Goal: Use online tool/utility: Utilize a website feature to perform a specific function

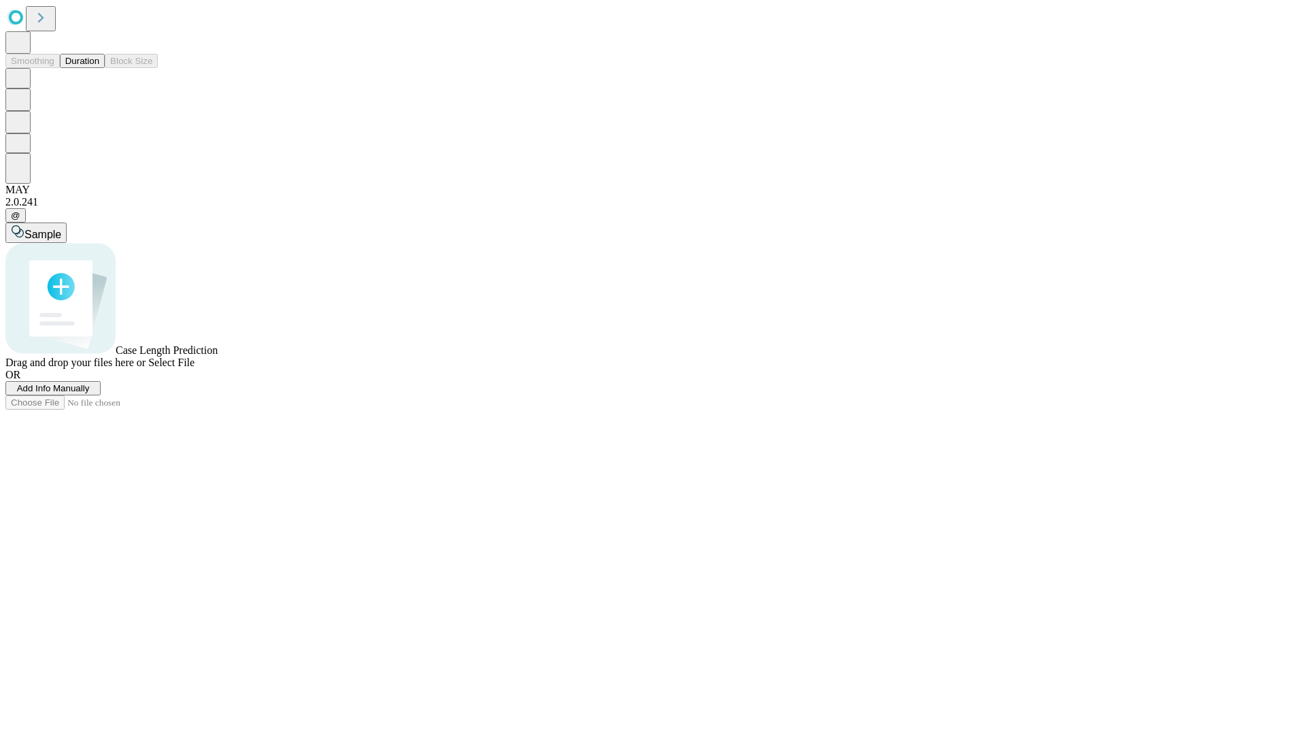
click at [99, 68] on button "Duration" at bounding box center [82, 61] width 45 height 14
click at [61, 229] on span "Sample" at bounding box center [42, 235] width 37 height 12
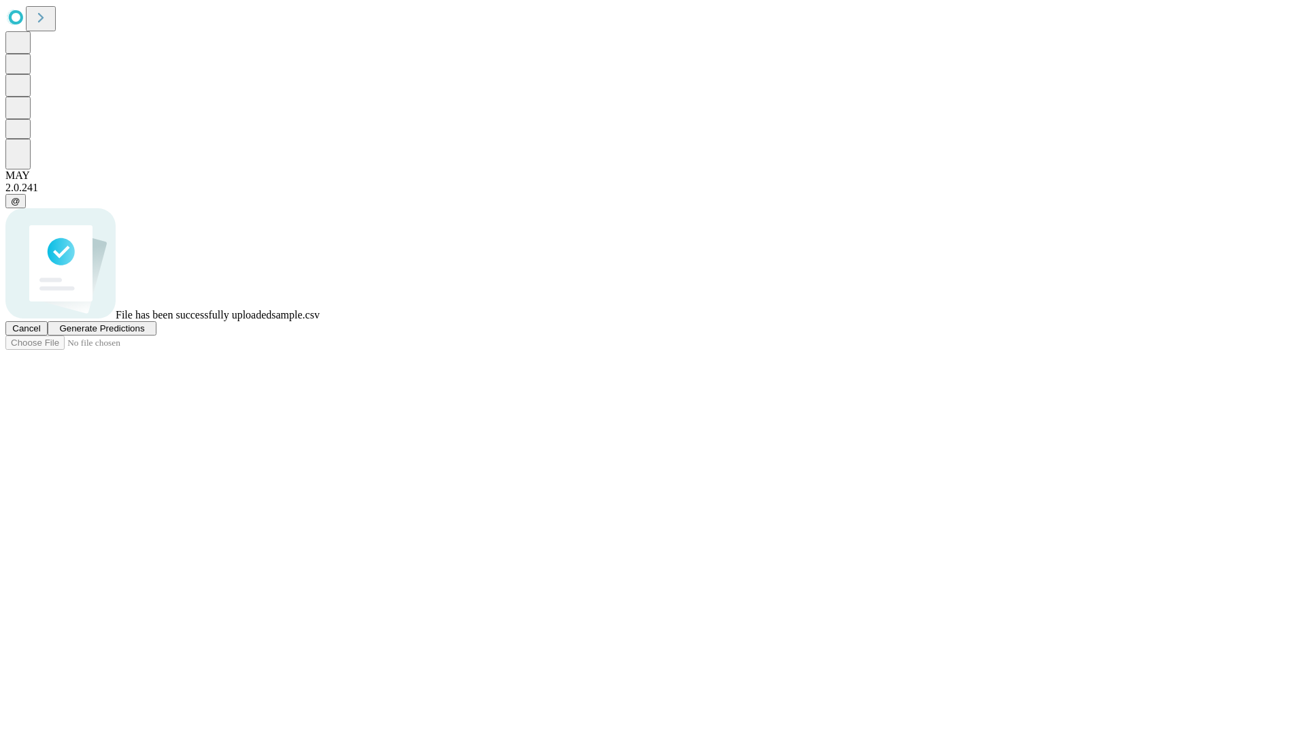
click at [144, 333] on span "Generate Predictions" at bounding box center [101, 328] width 85 height 10
